Goal: Find specific page/section: Find specific page/section

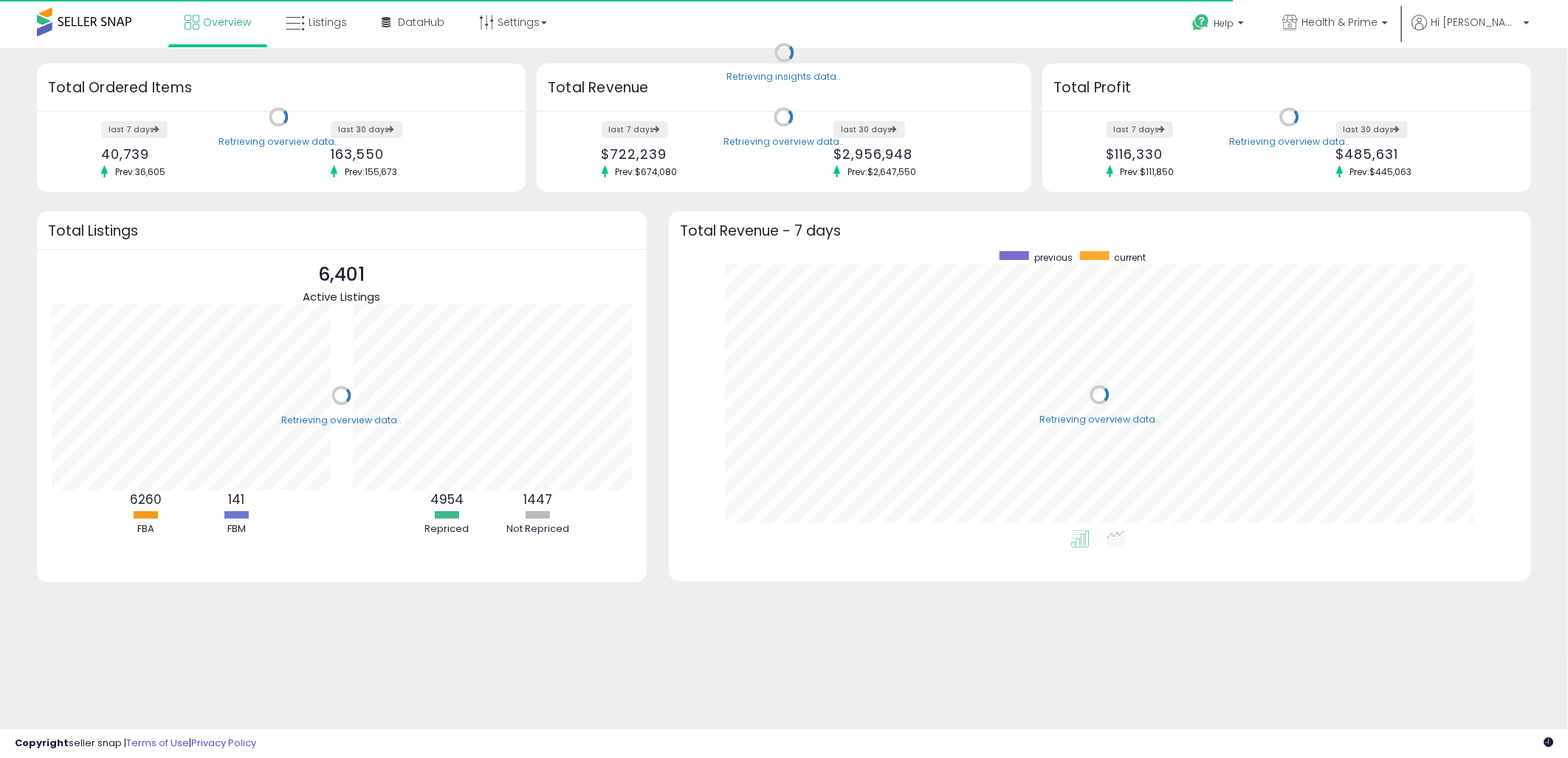
scroll to position [278, 832]
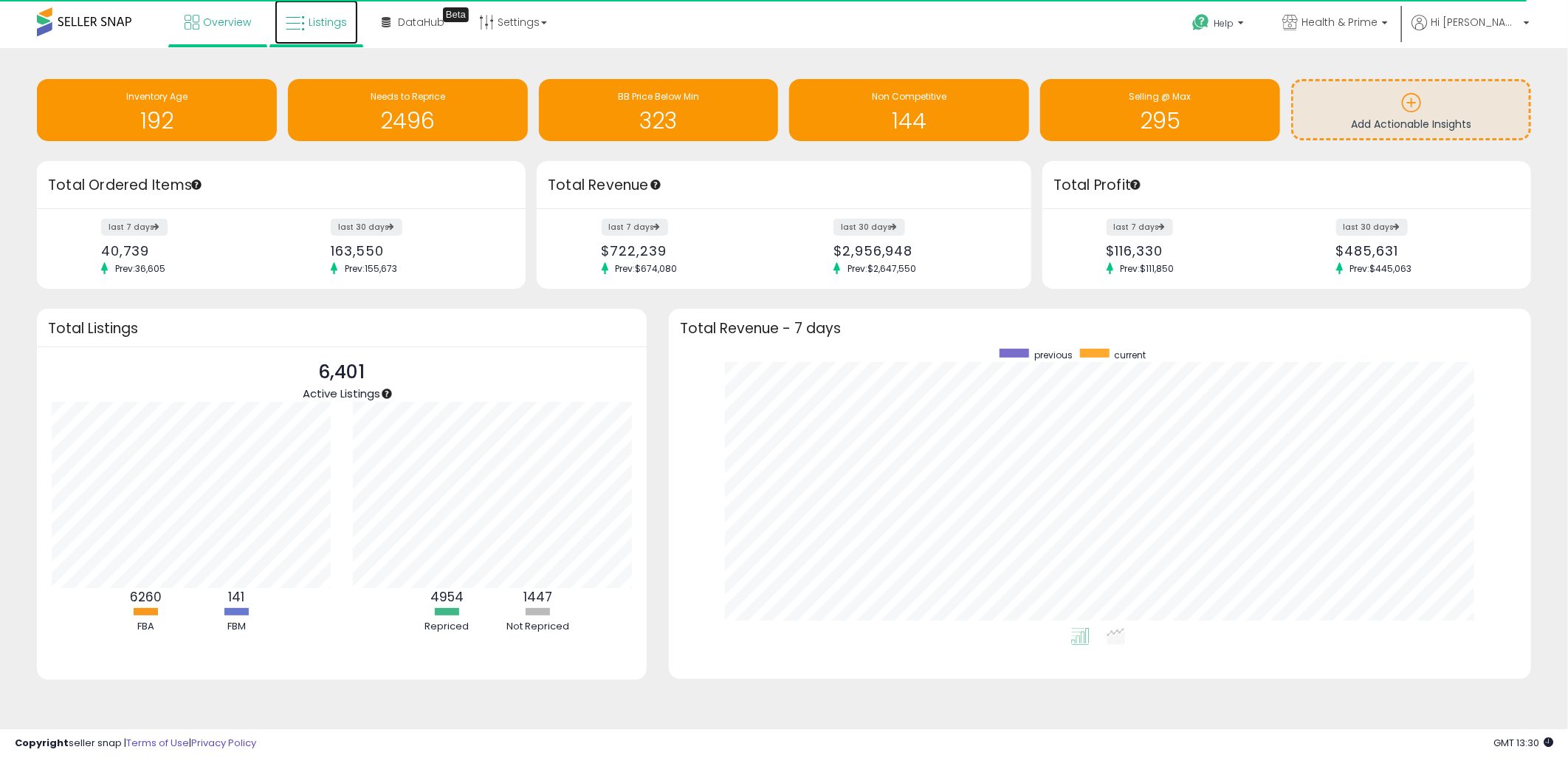
click at [311, 26] on span "Listings" at bounding box center [327, 21] width 38 height 15
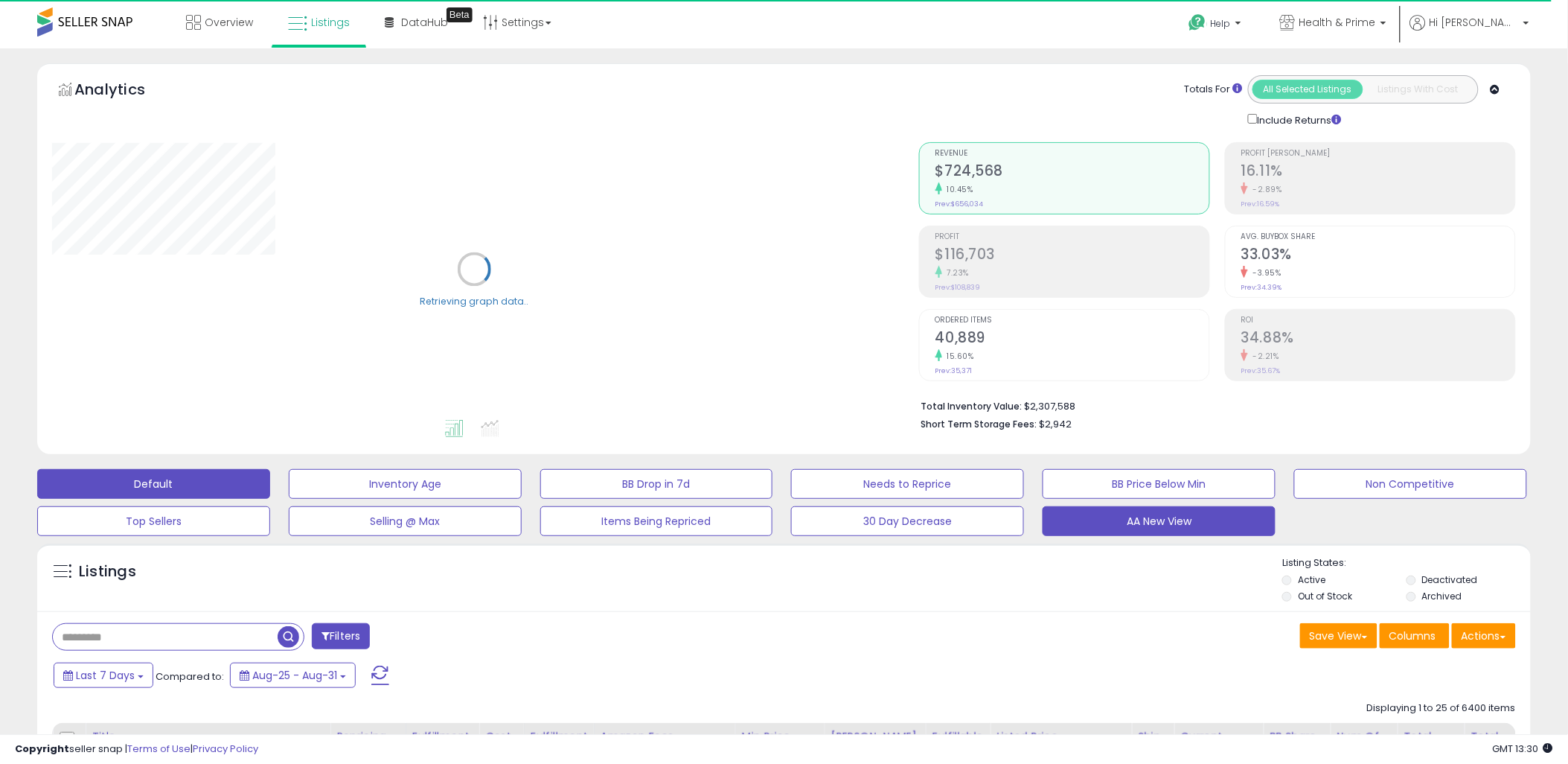
click at [1170, 530] on button "AA New View" at bounding box center [1160, 521] width 233 height 30
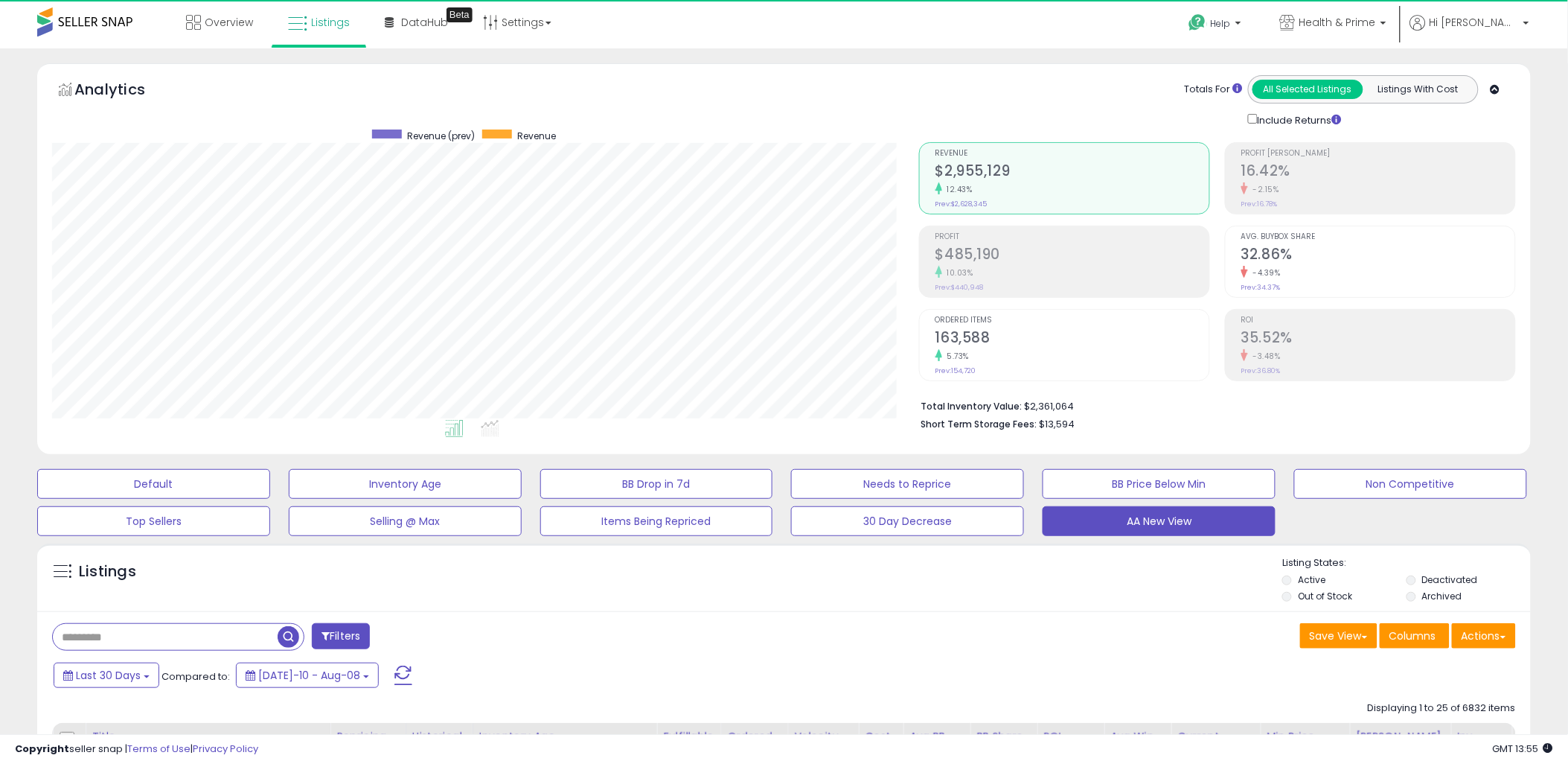
scroll to position [305, 867]
